Goal: Check status: Check status

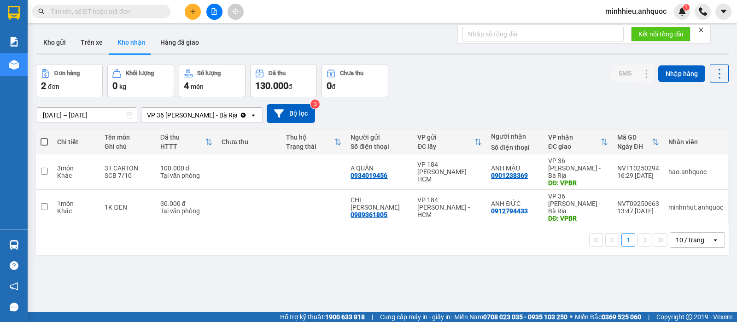
click at [82, 14] on input "text" at bounding box center [105, 11] width 109 height 10
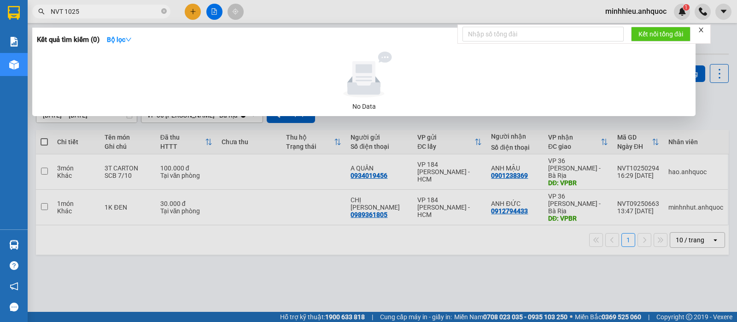
click at [122, 18] on span "NVT 1025" at bounding box center [101, 12] width 138 height 14
click at [94, 8] on input "NVT 1025" at bounding box center [105, 11] width 109 height 10
click at [65, 12] on input "NVT 1025314" at bounding box center [105, 11] width 109 height 10
drag, startPoint x: 88, startPoint y: 12, endPoint x: 82, endPoint y: 11, distance: 5.6
click at [82, 11] on input "NVT1025314" at bounding box center [105, 11] width 109 height 10
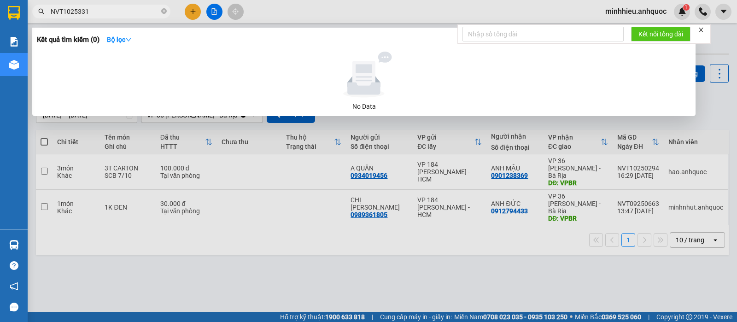
click at [77, 8] on input "NVT1025331" at bounding box center [105, 11] width 109 height 10
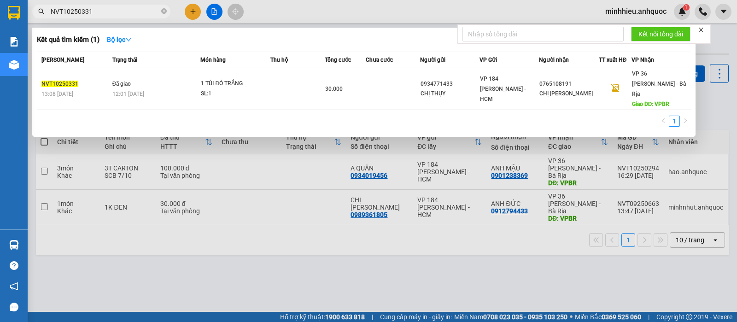
type input "NVT10250331"
click at [279, 285] on div at bounding box center [368, 161] width 737 height 322
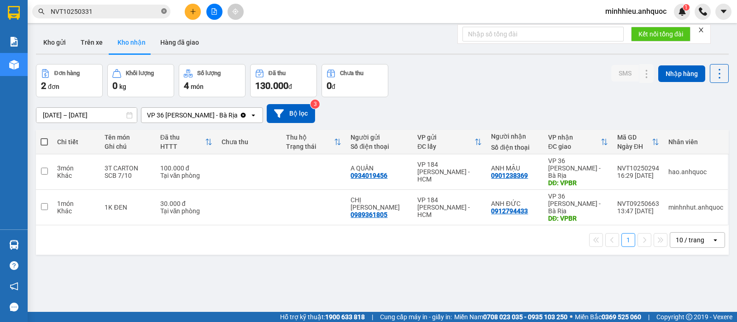
click at [164, 12] on icon "close-circle" at bounding box center [164, 11] width 6 height 6
